Goal: Task Accomplishment & Management: Manage account settings

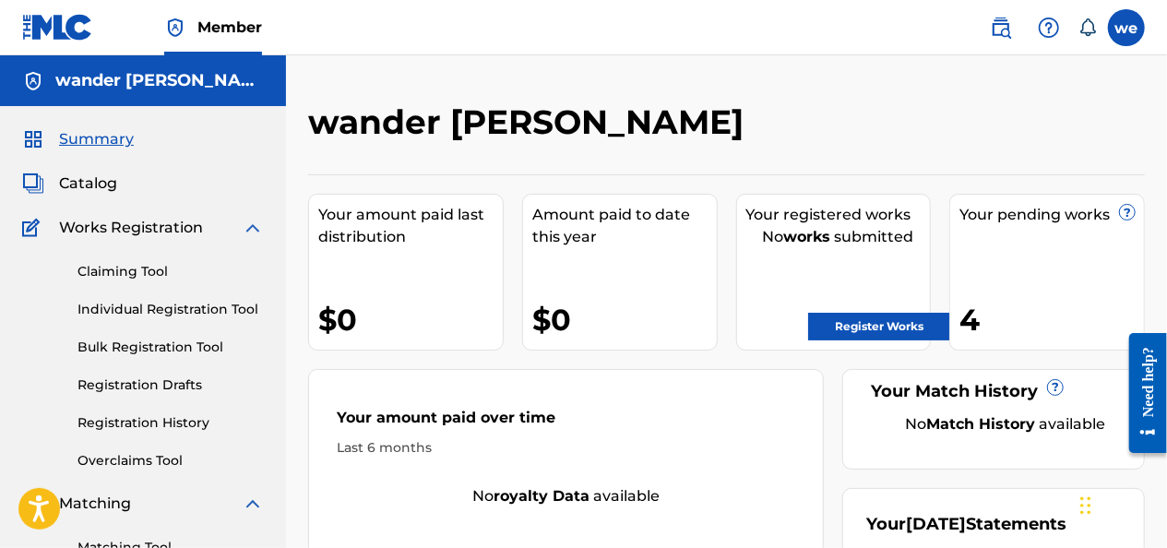
click at [1010, 255] on div "Your pending works ? 4" at bounding box center [1048, 272] width 196 height 157
click at [98, 177] on span "Catalog" at bounding box center [88, 184] width 58 height 22
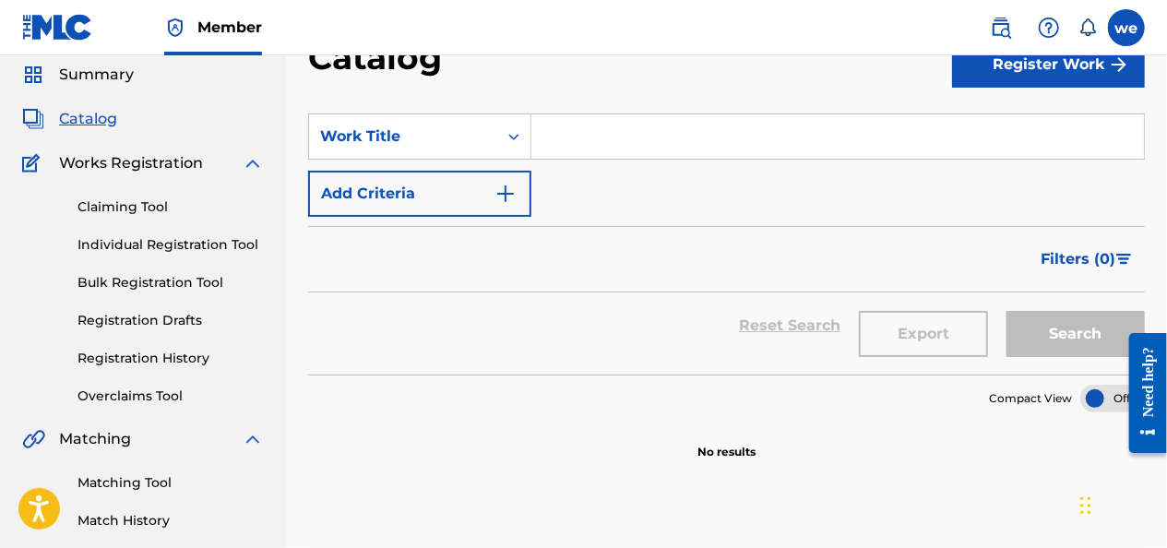
scroll to position [92, 0]
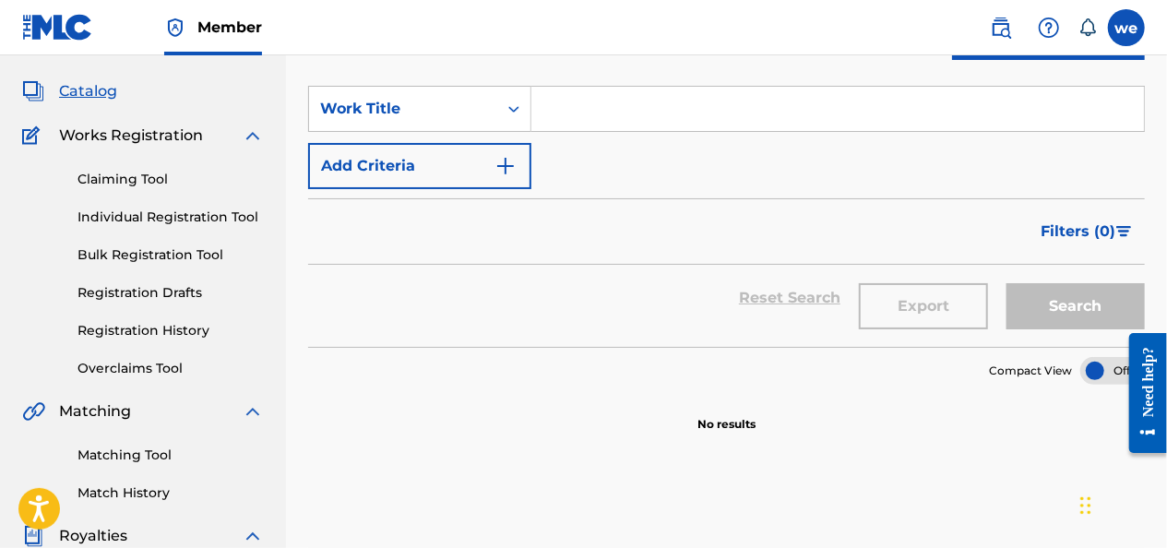
click at [131, 332] on link "Registration History" at bounding box center [171, 330] width 186 height 19
